Goal: Information Seeking & Learning: Learn about a topic

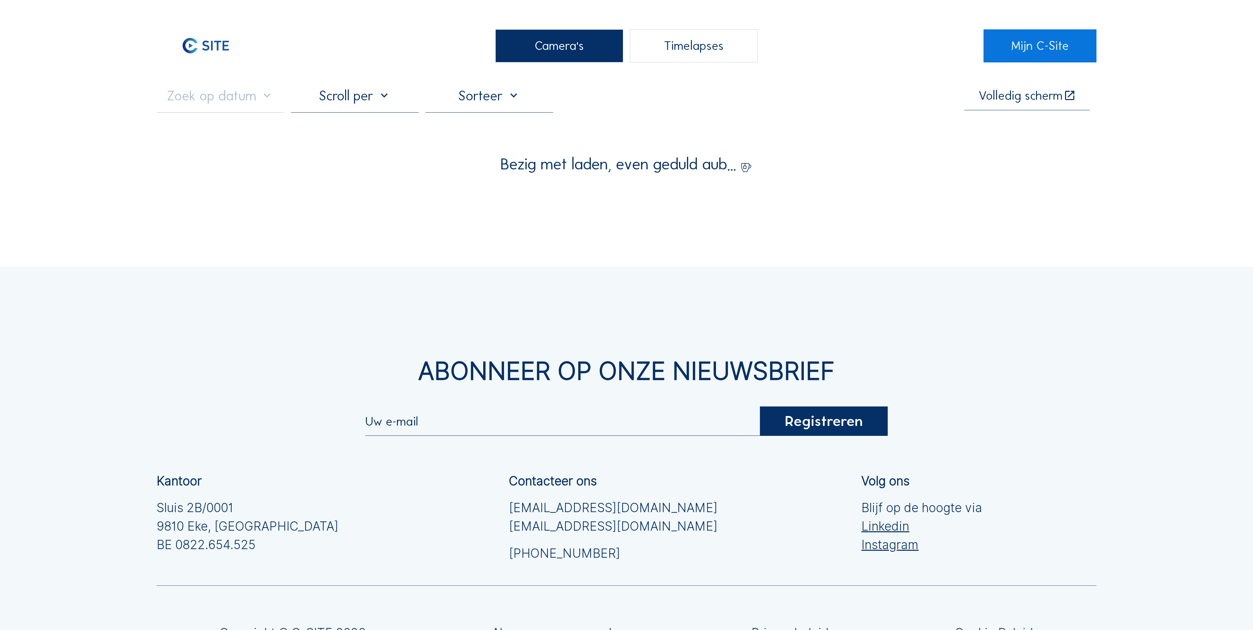
drag, startPoint x: 584, startPoint y: 58, endPoint x: 559, endPoint y: 58, distance: 25.1
click at [580, 58] on div "Camera's" at bounding box center [559, 45] width 128 height 33
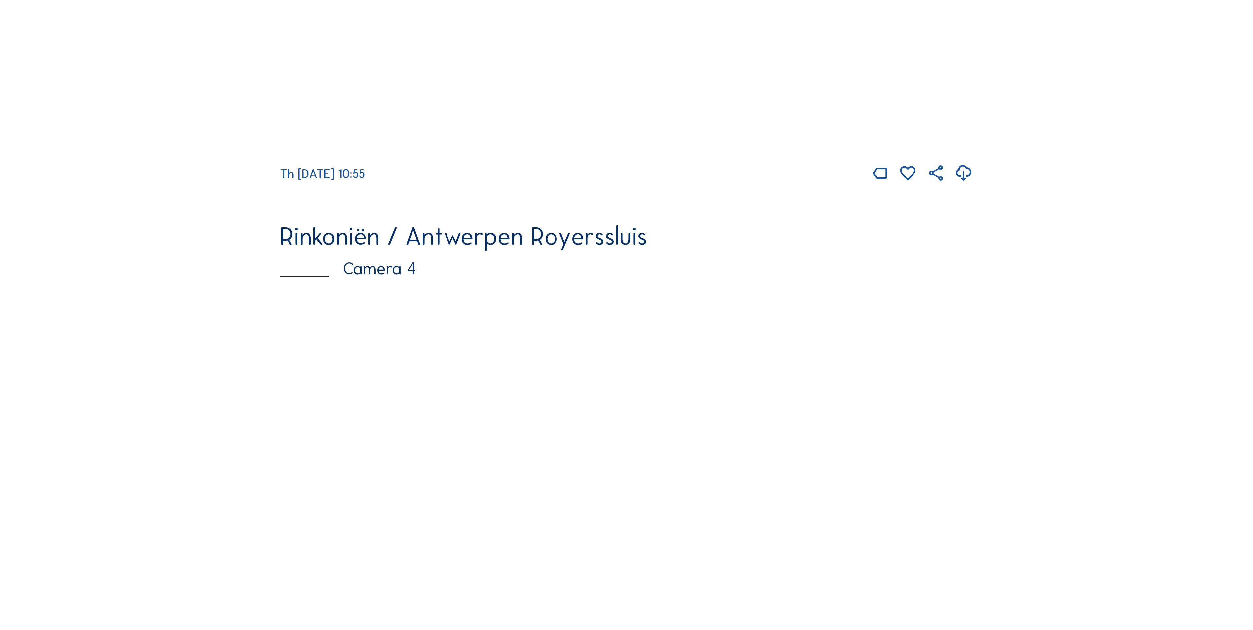
scroll to position [1651, 0]
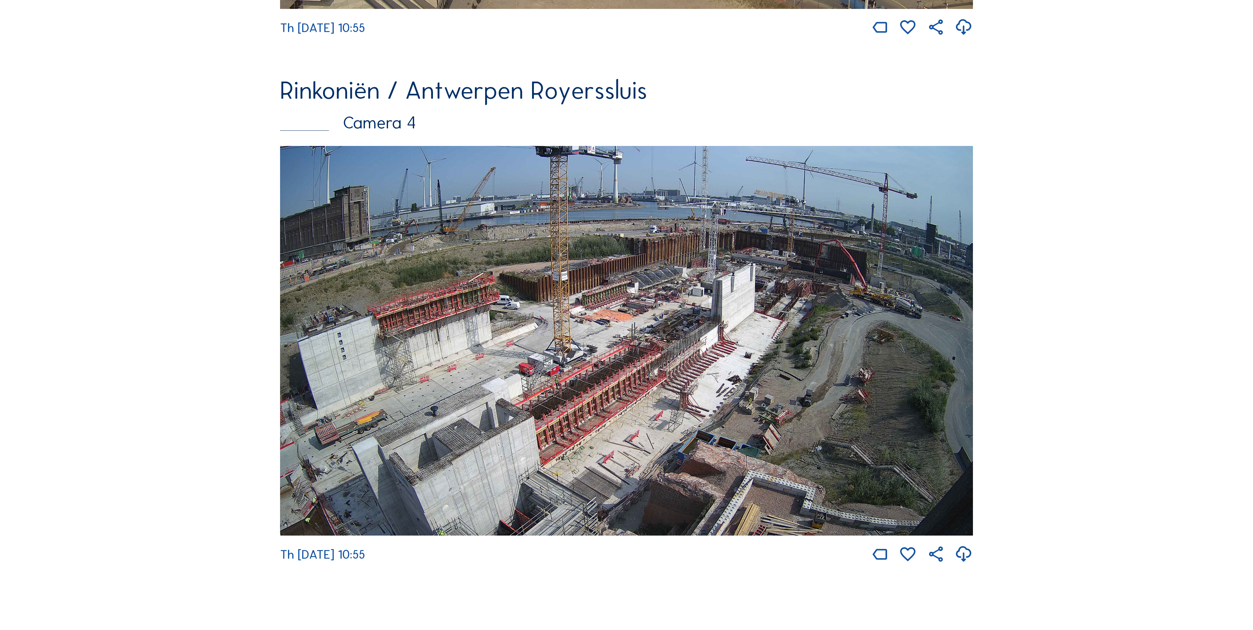
click at [930, 321] on img at bounding box center [626, 341] width 693 height 390
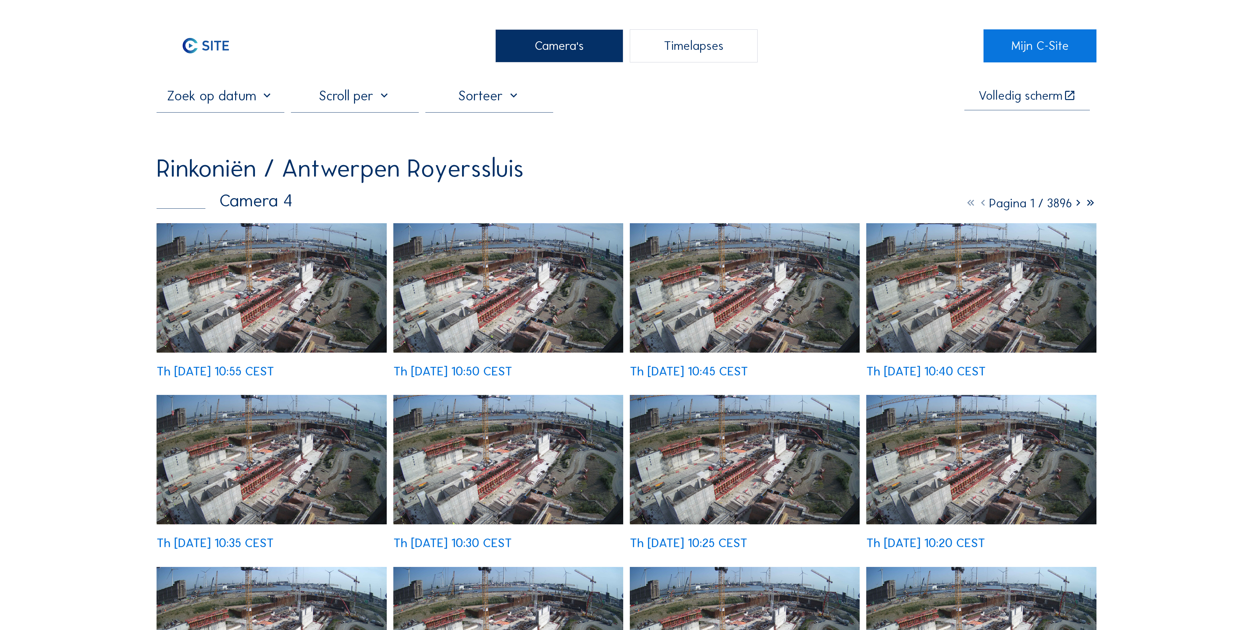
click at [355, 239] on img at bounding box center [271, 287] width 230 height 129
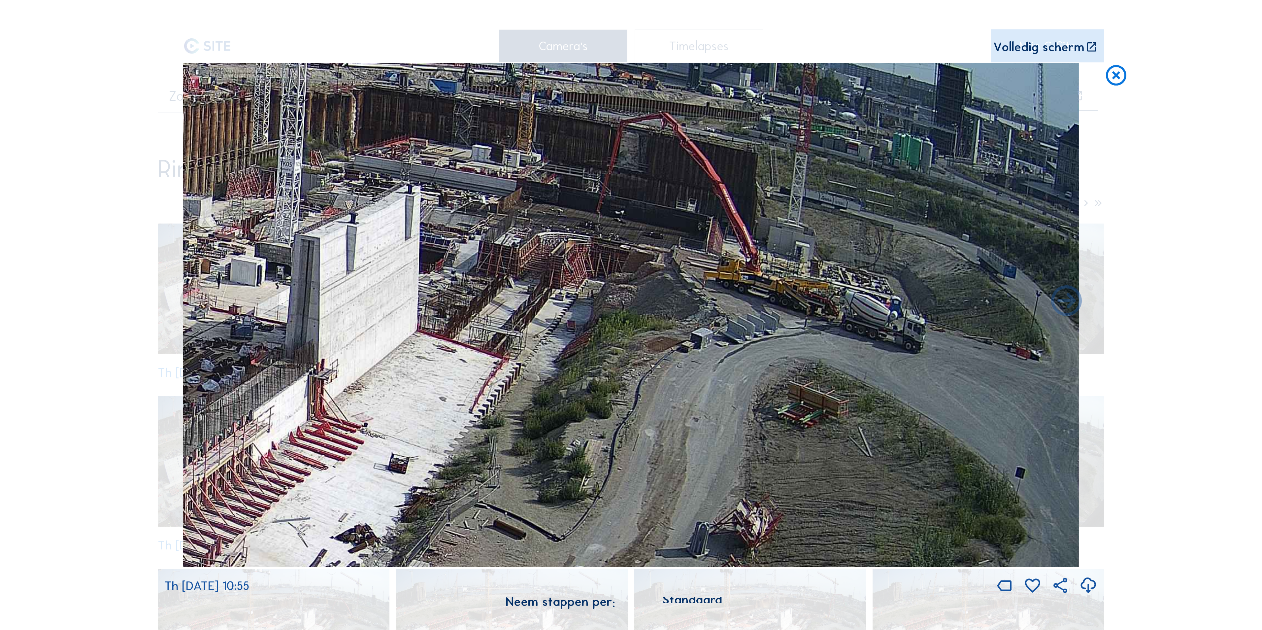
drag, startPoint x: 731, startPoint y: 262, endPoint x: 515, endPoint y: 308, distance: 220.7
click at [515, 308] on img at bounding box center [631, 315] width 896 height 504
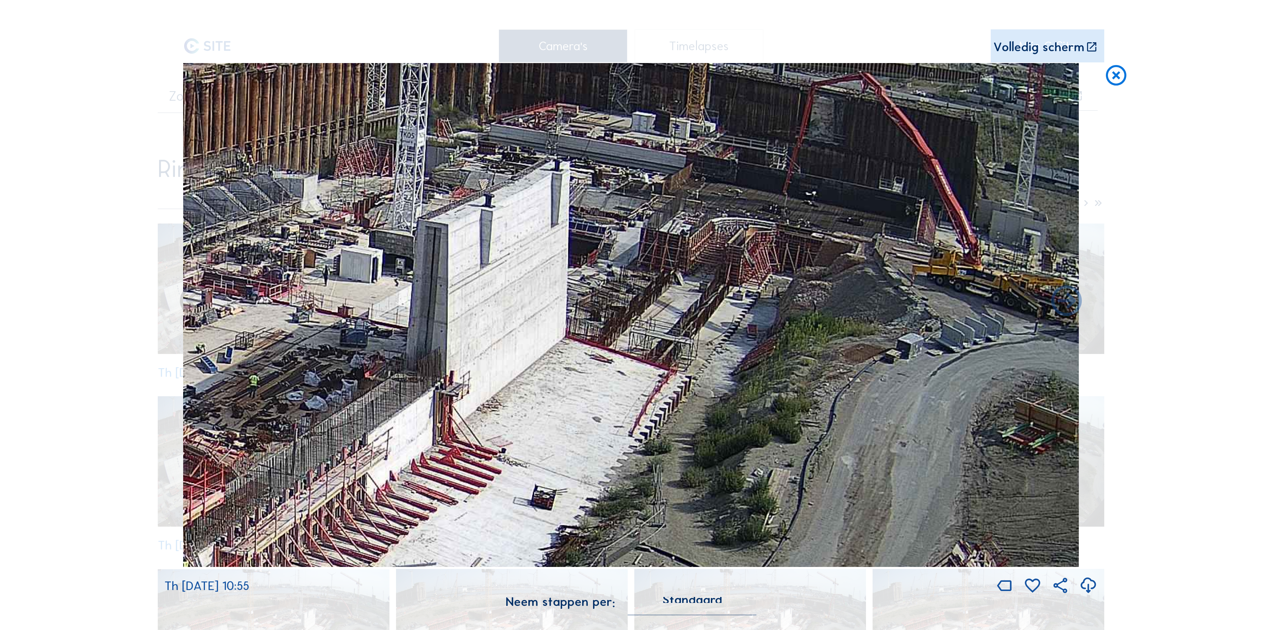
drag, startPoint x: 446, startPoint y: 370, endPoint x: 621, endPoint y: 367, distance: 174.3
click at [621, 367] on img at bounding box center [631, 315] width 896 height 504
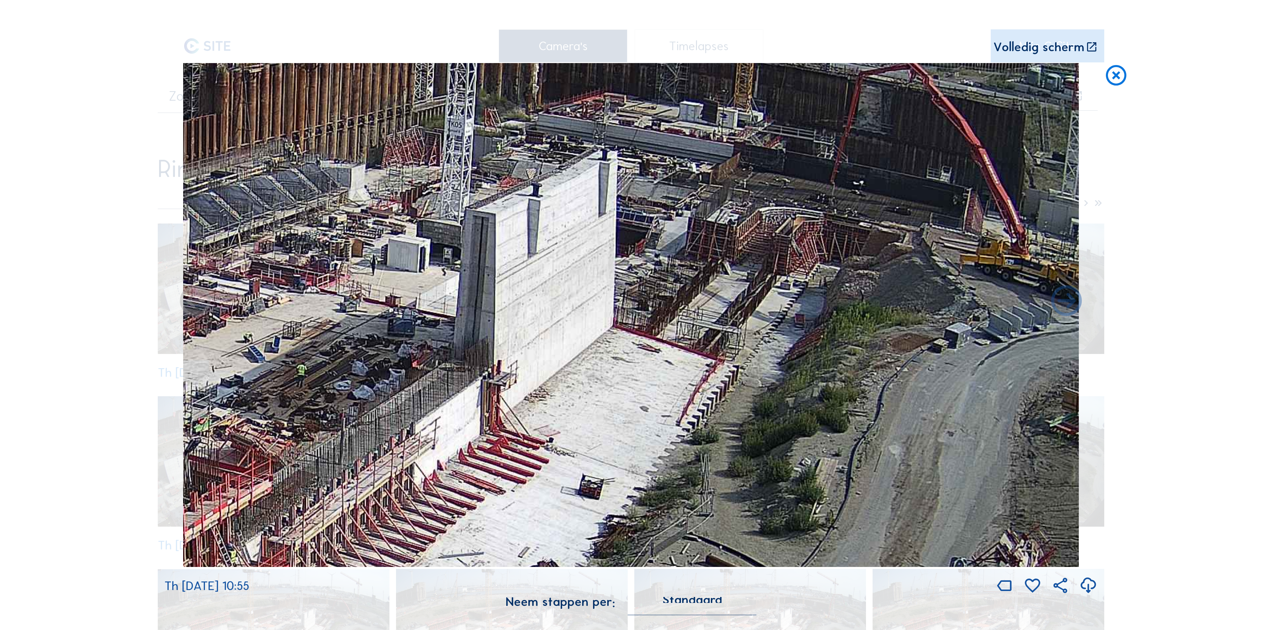
drag, startPoint x: 358, startPoint y: 347, endPoint x: 508, endPoint y: 305, distance: 155.7
click at [539, 288] on img at bounding box center [631, 315] width 896 height 504
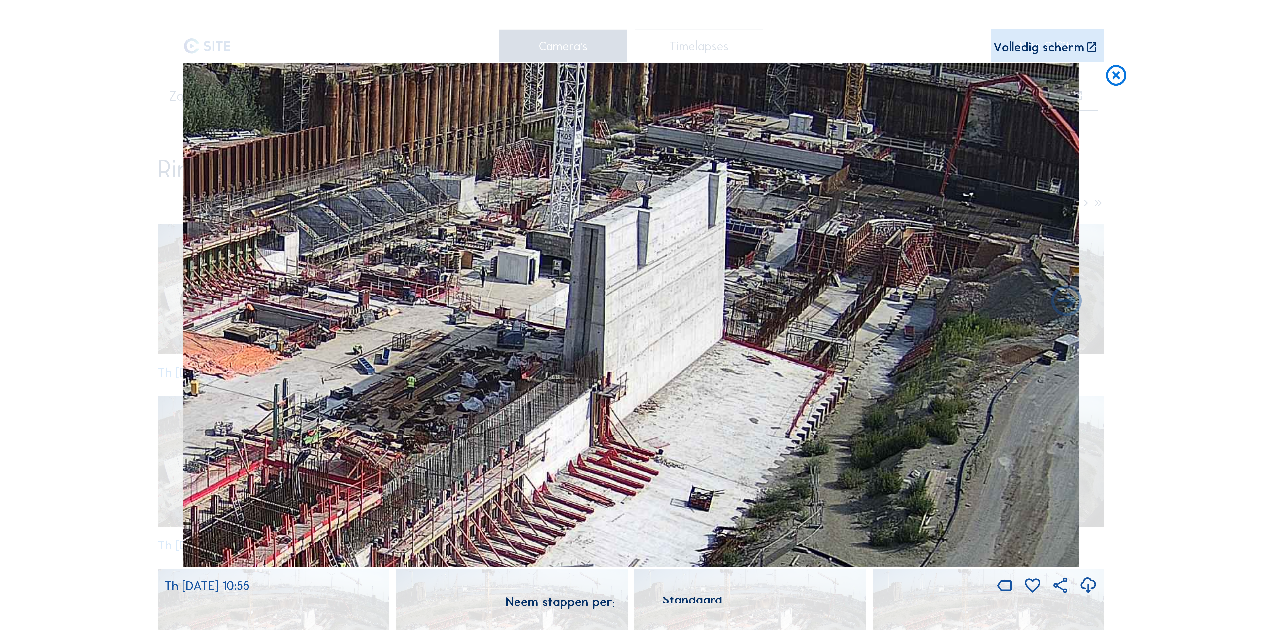
drag, startPoint x: 512, startPoint y: 322, endPoint x: 441, endPoint y: 392, distance: 99.9
click at [441, 392] on img at bounding box center [631, 315] width 896 height 504
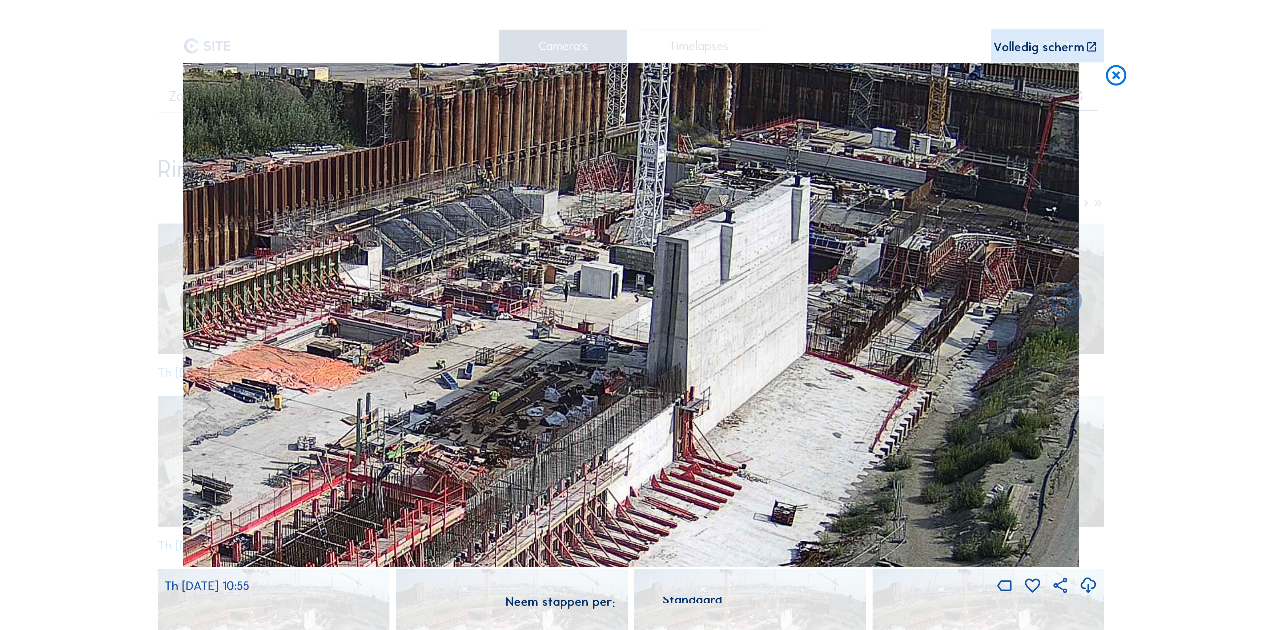
drag, startPoint x: 434, startPoint y: 397, endPoint x: 518, endPoint y: 411, distance: 85.1
click at [518, 411] on img at bounding box center [631, 315] width 896 height 504
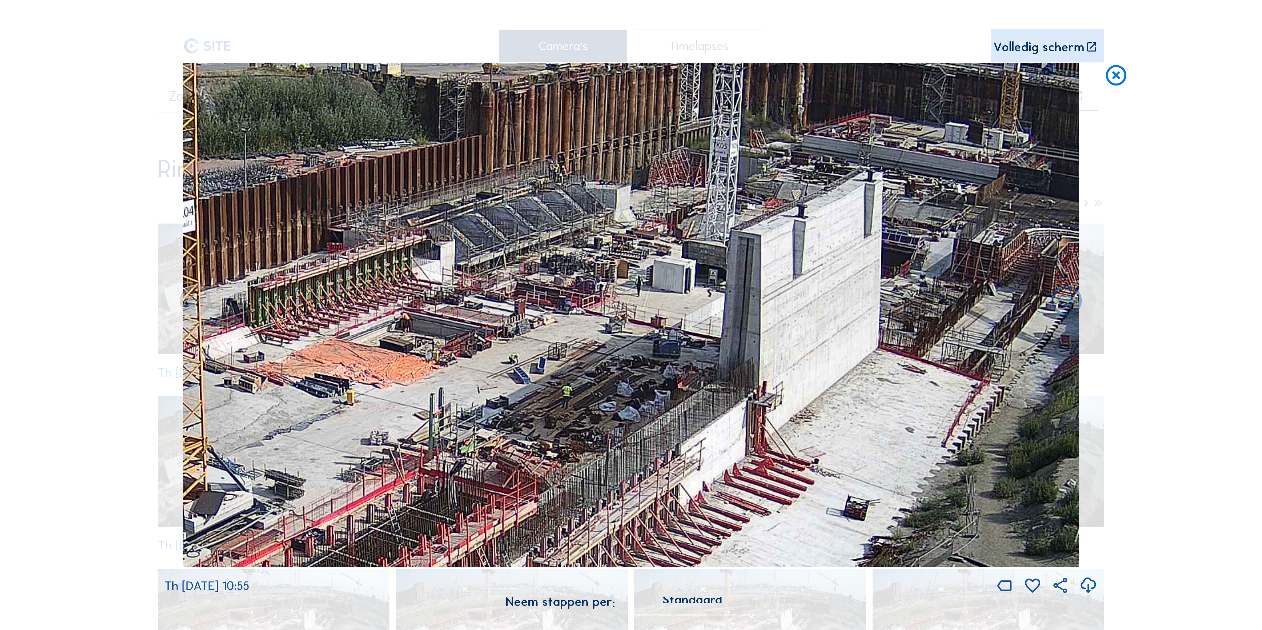
drag, startPoint x: 468, startPoint y: 418, endPoint x: 541, endPoint y: 413, distance: 72.8
click at [541, 413] on img at bounding box center [631, 315] width 896 height 504
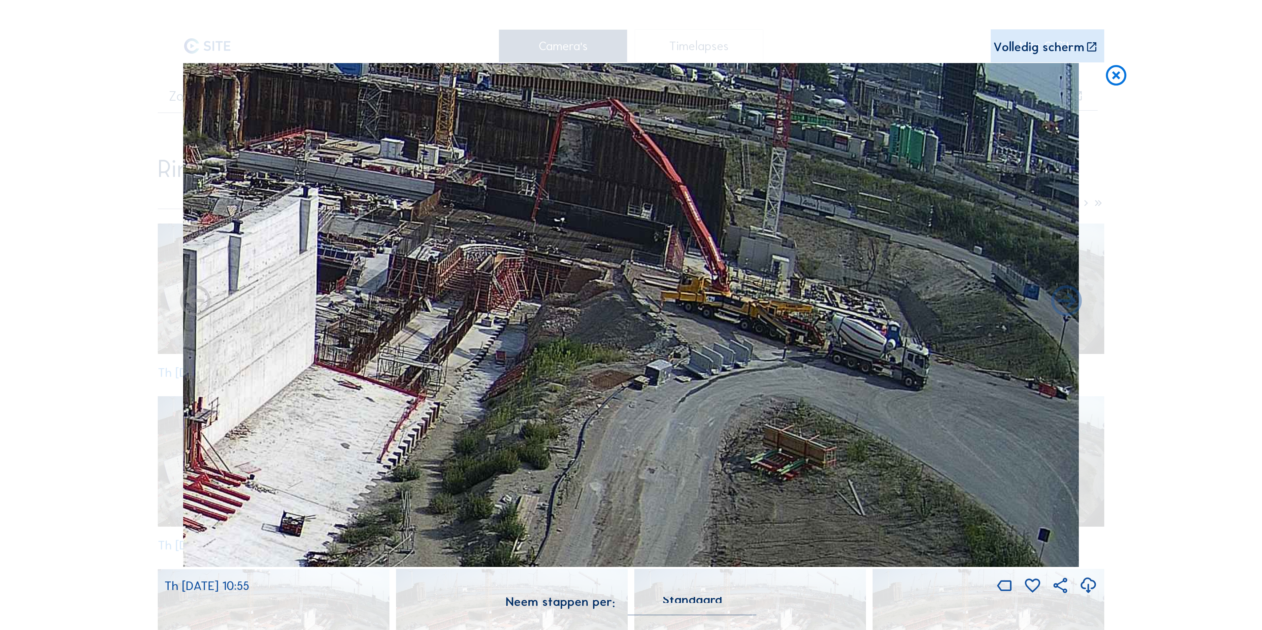
drag, startPoint x: 474, startPoint y: 199, endPoint x: 248, endPoint y: 193, distance: 226.6
click at [248, 193] on img at bounding box center [631, 315] width 896 height 504
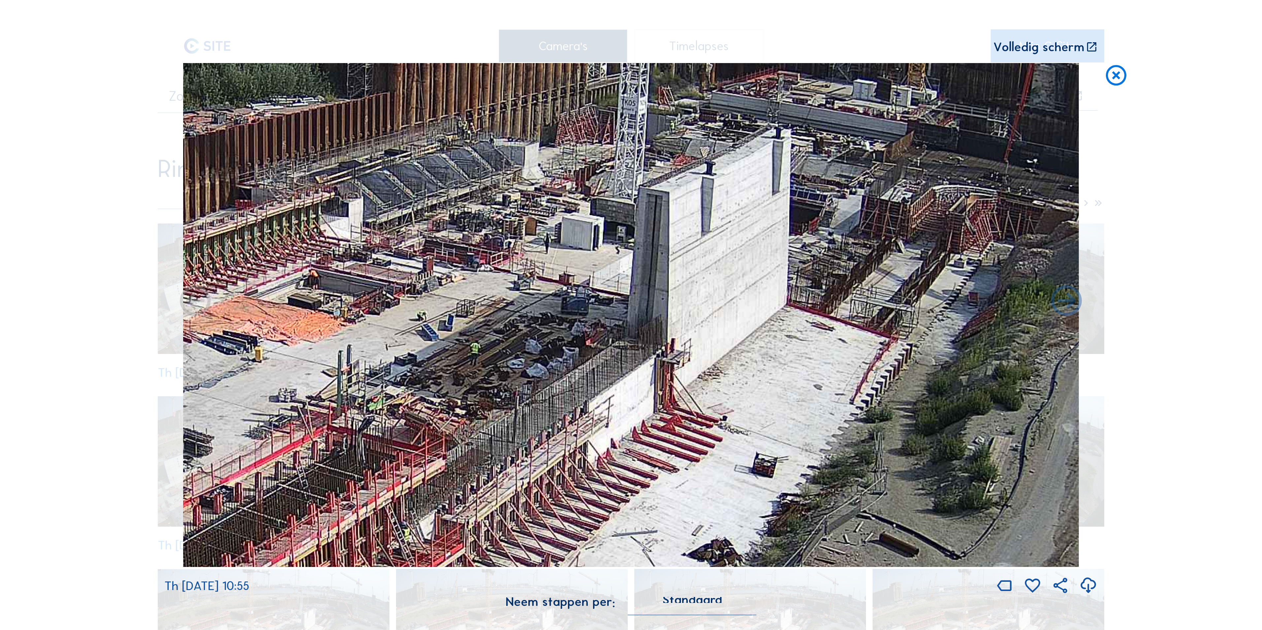
drag, startPoint x: 290, startPoint y: 247, endPoint x: 716, endPoint y: 256, distance: 426.0
click at [763, 188] on img at bounding box center [631, 315] width 896 height 504
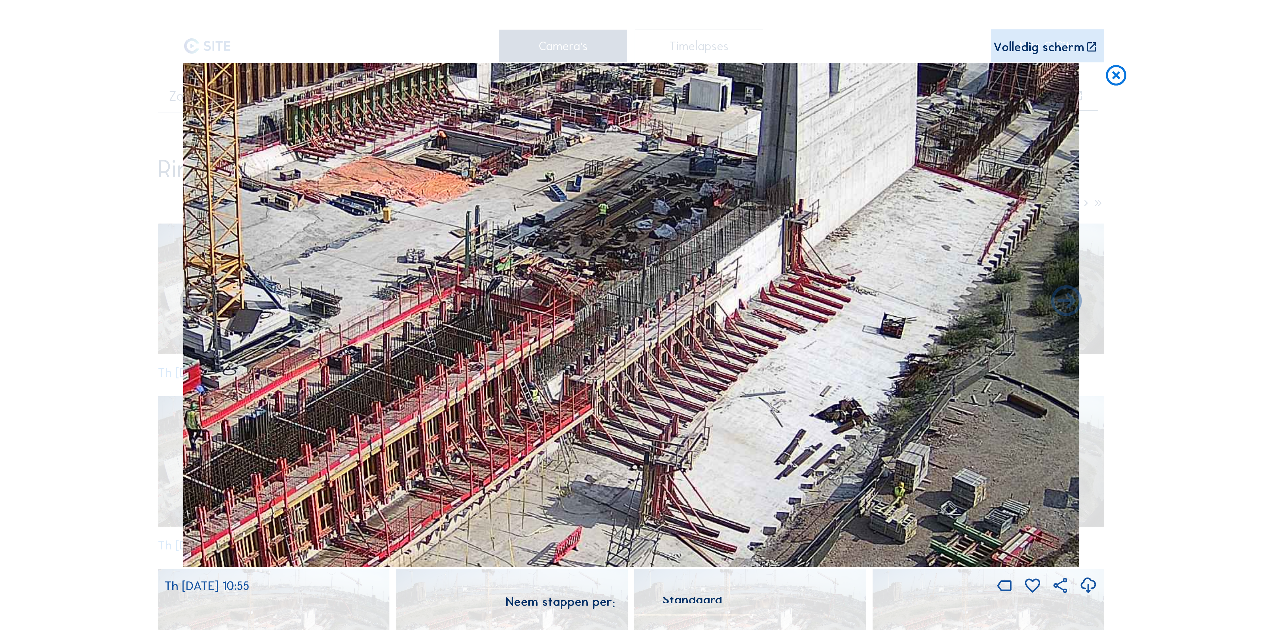
drag, startPoint x: 690, startPoint y: 385, endPoint x: 818, endPoint y: 246, distance: 188.8
click at [818, 246] on img at bounding box center [631, 315] width 896 height 504
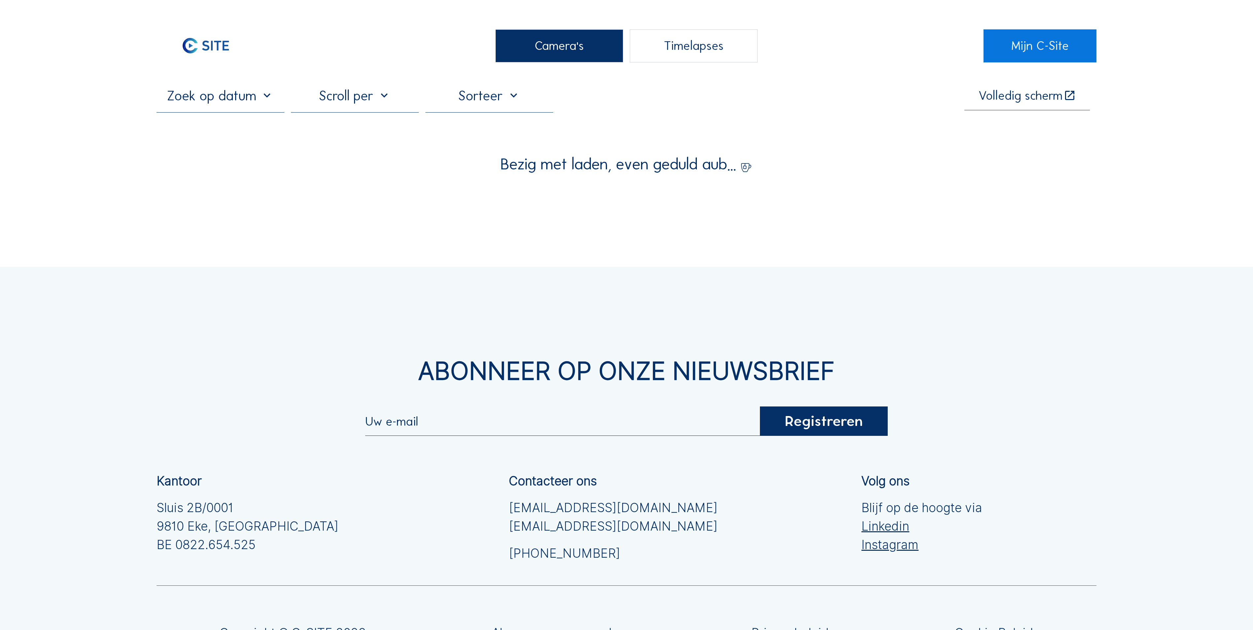
click at [552, 40] on div "Camera's" at bounding box center [559, 45] width 128 height 33
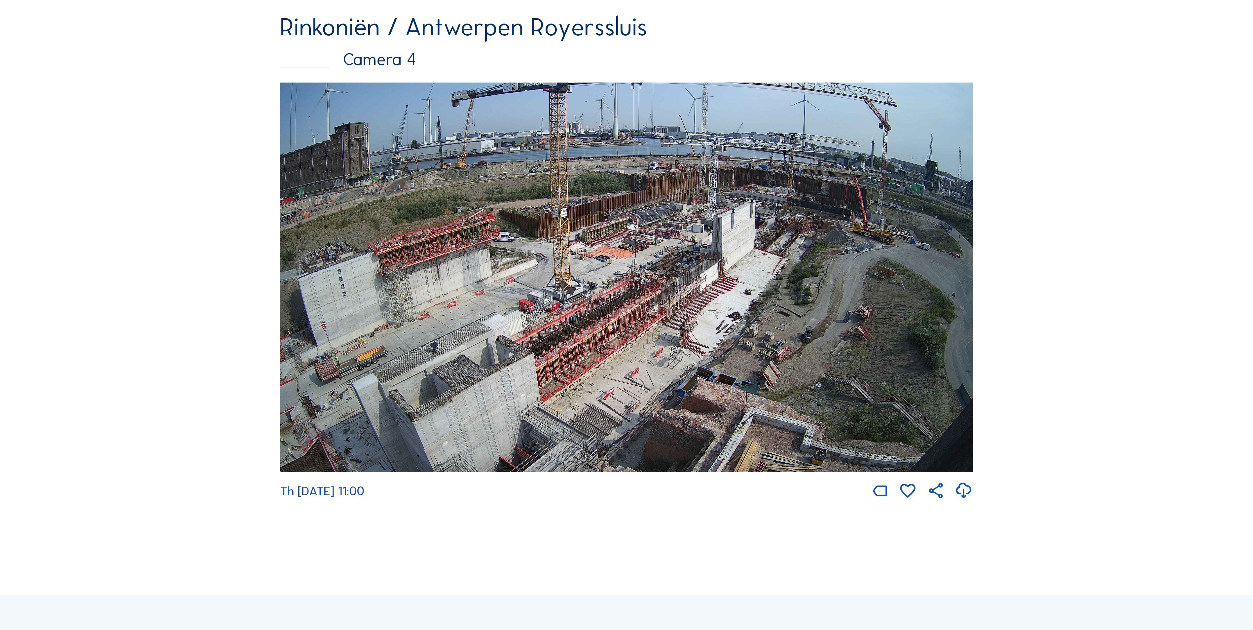
scroll to position [1717, 0]
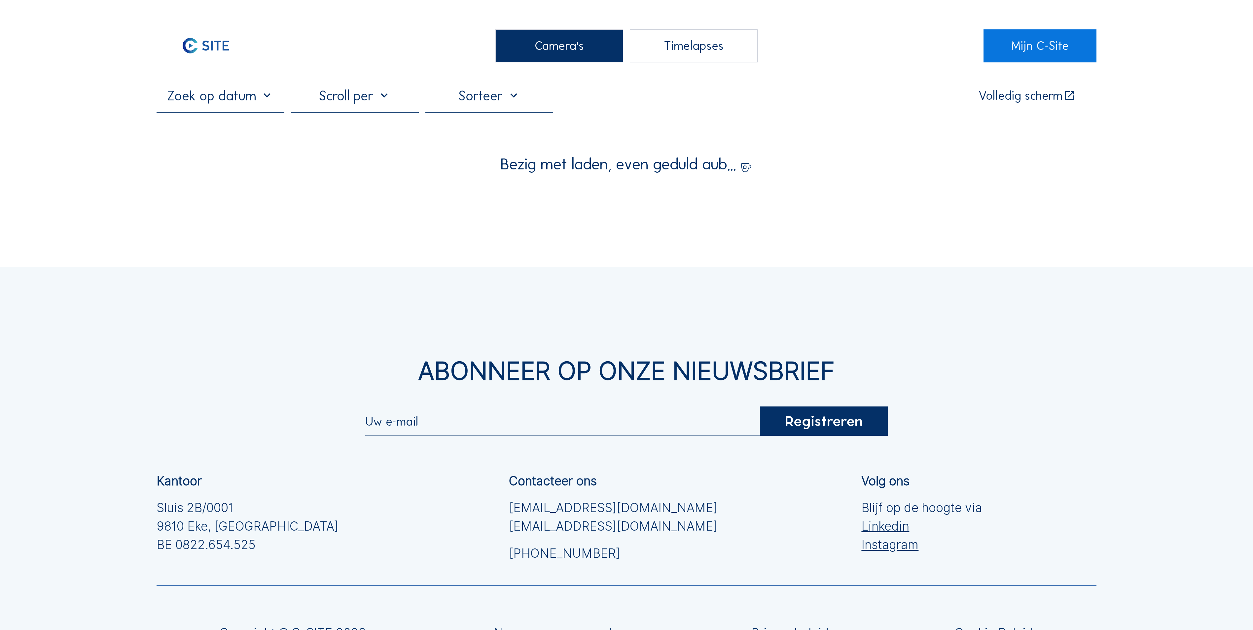
click at [570, 61] on div "Camera's" at bounding box center [559, 45] width 128 height 33
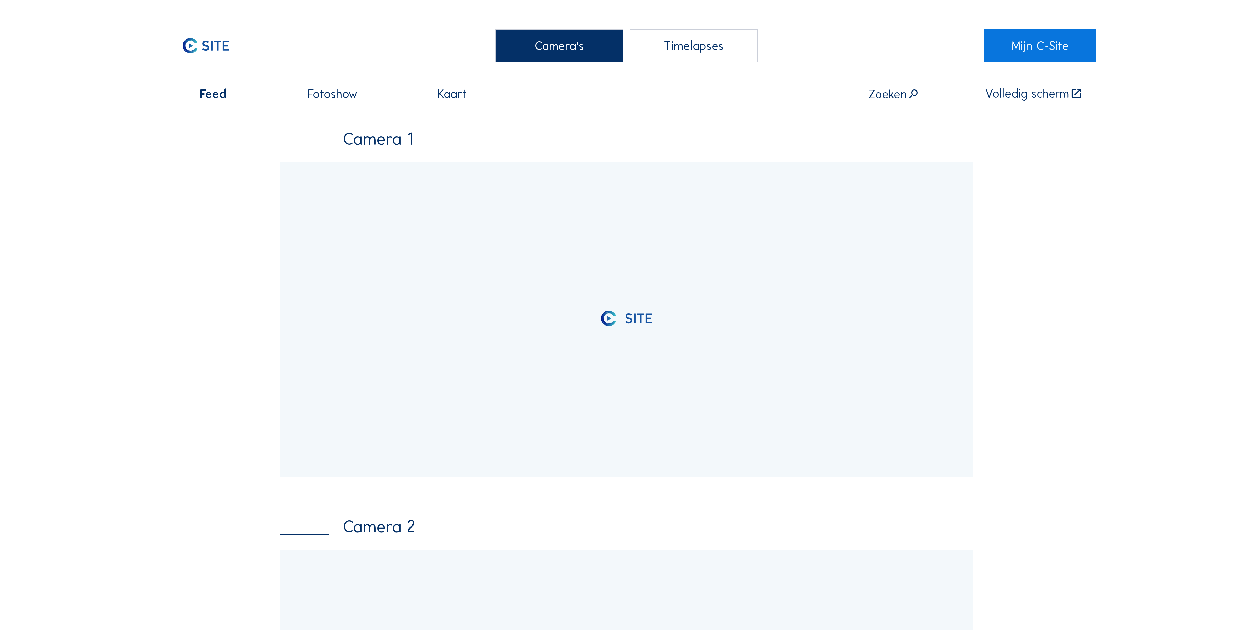
click at [520, 50] on div "Camera's" at bounding box center [559, 45] width 128 height 33
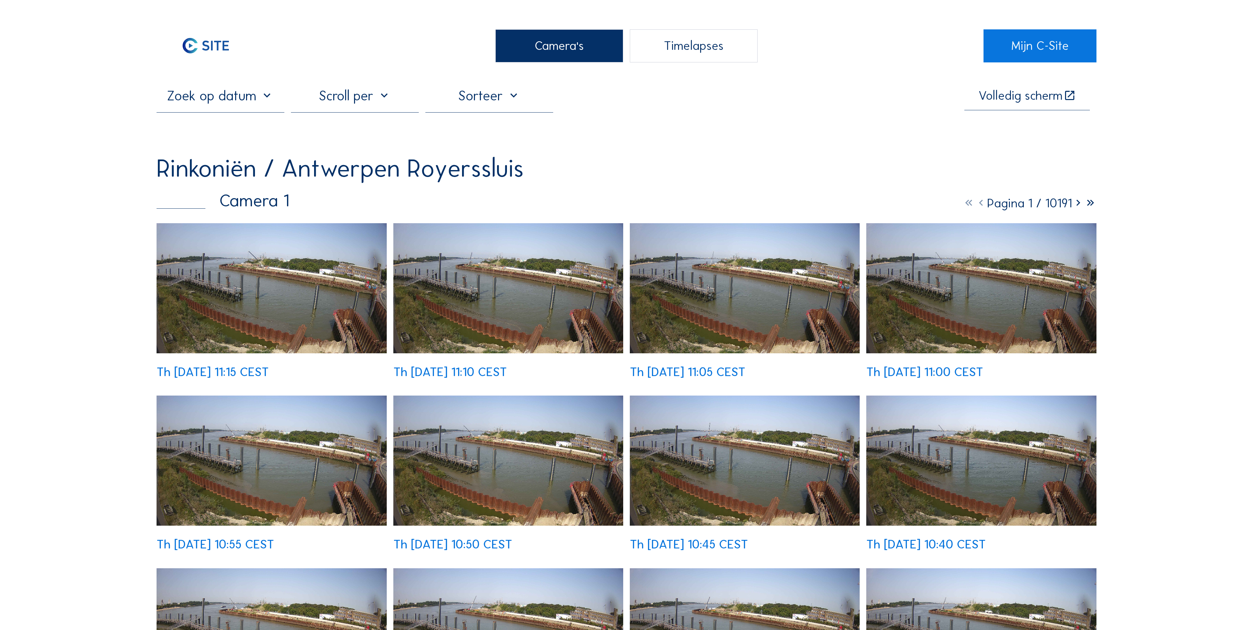
click at [576, 55] on div "Camera's" at bounding box center [559, 45] width 128 height 33
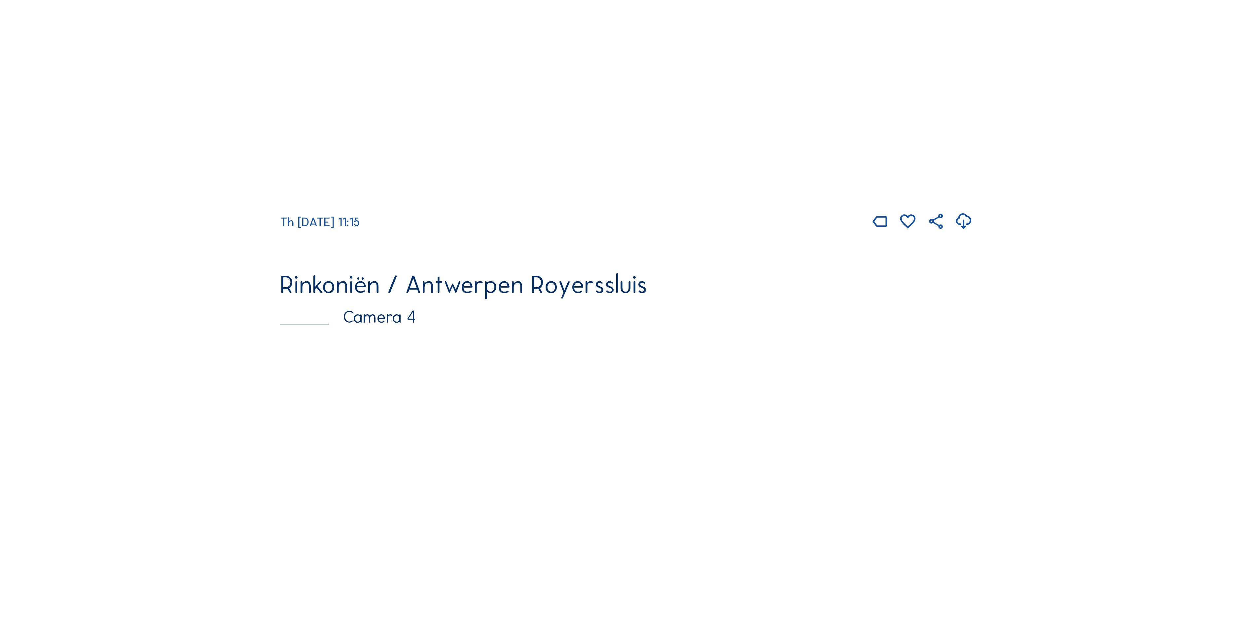
scroll to position [1651, 0]
